Goal: Task Accomplishment & Management: Manage account settings

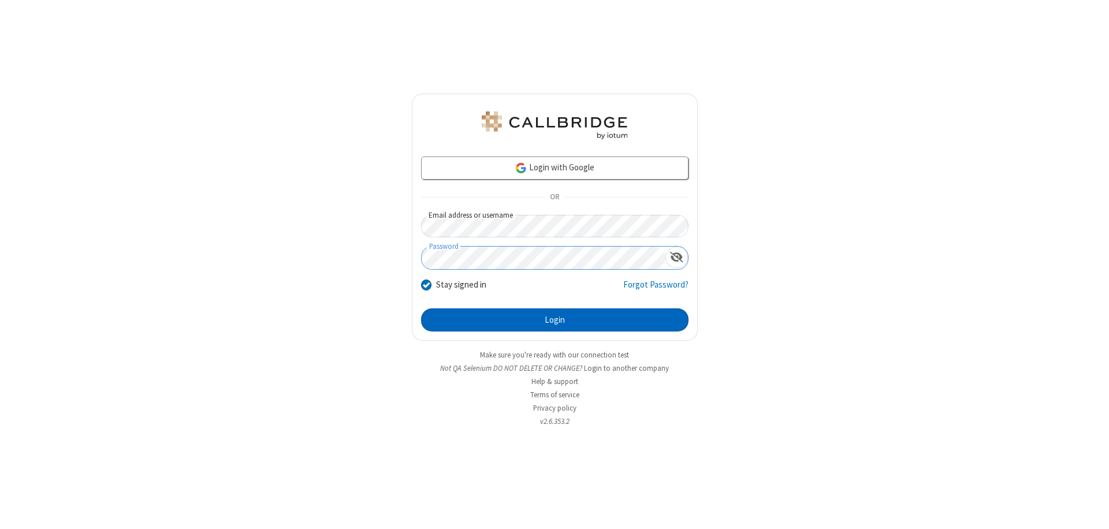
click at [554, 320] on button "Login" at bounding box center [554, 319] width 267 height 23
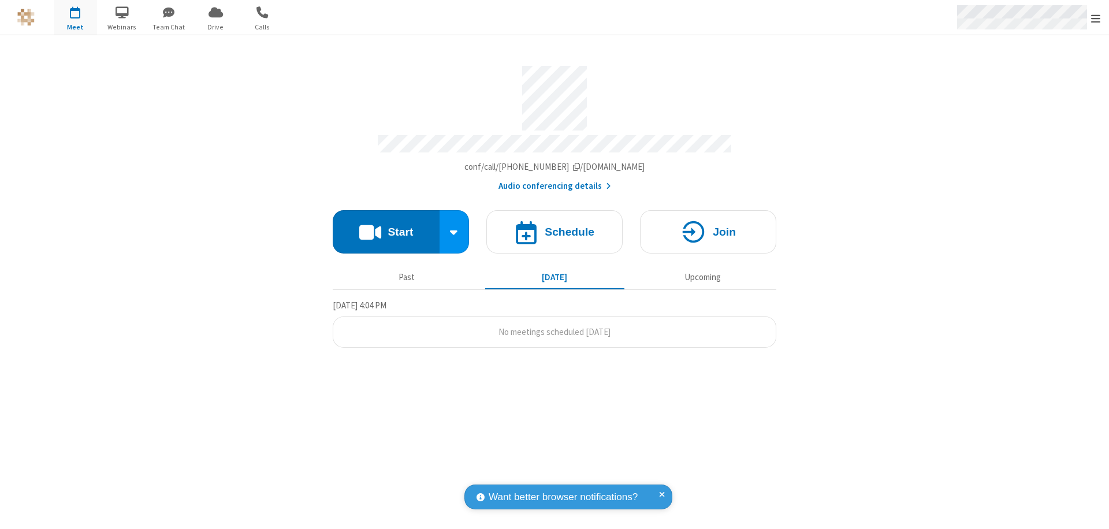
click at [1096, 18] on span "Open menu" at bounding box center [1095, 19] width 9 height 12
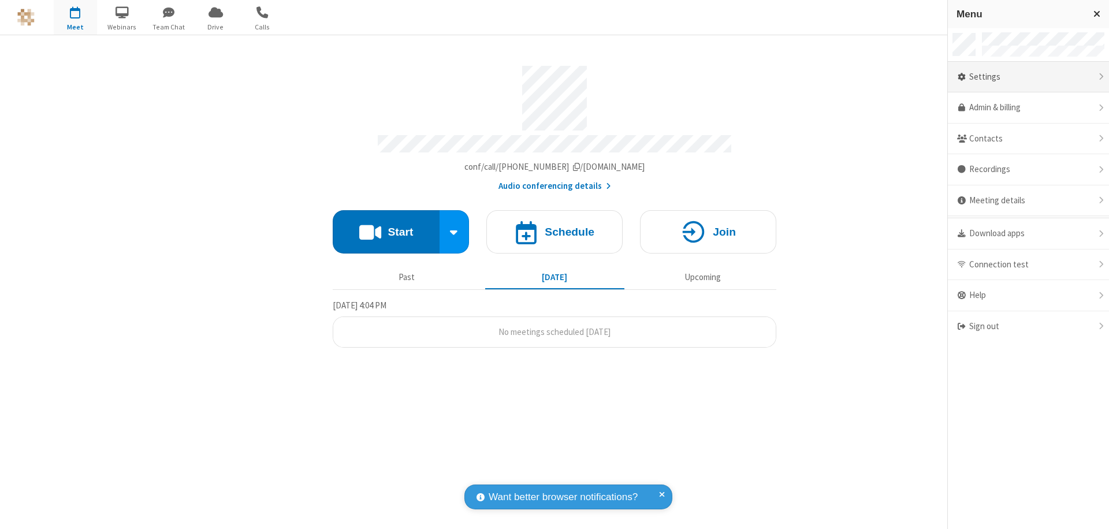
click at [1028, 77] on div "Settings" at bounding box center [1028, 77] width 161 height 31
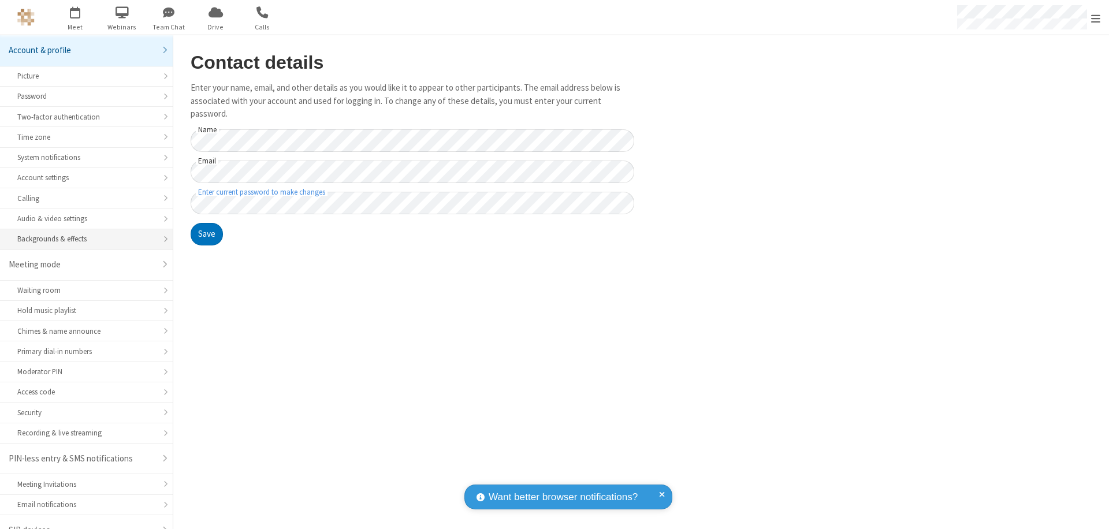
click at [82, 233] on div "Backgrounds & effects" at bounding box center [86, 238] width 138 height 11
